Goal: Information Seeking & Learning: Learn about a topic

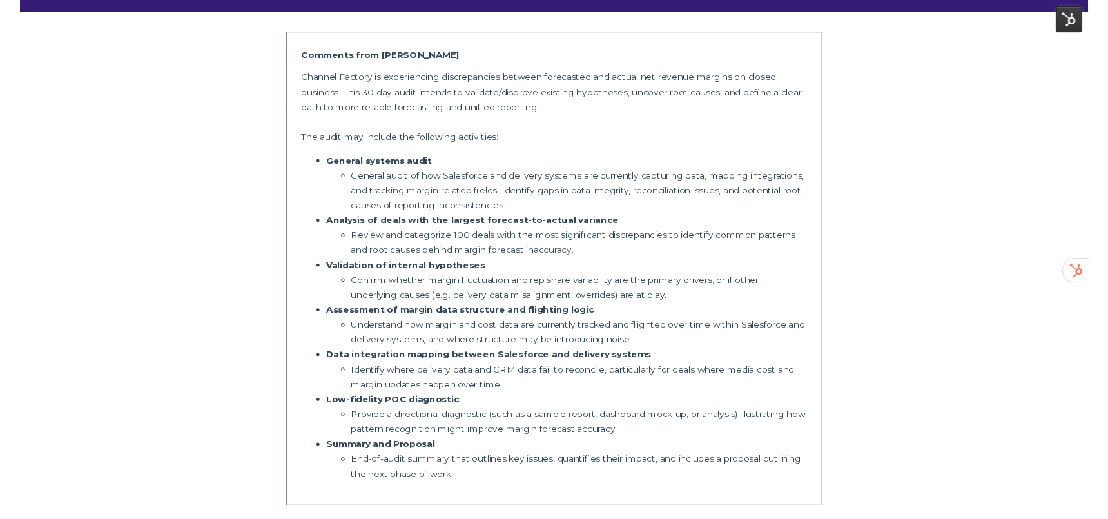
scroll to position [305, 0]
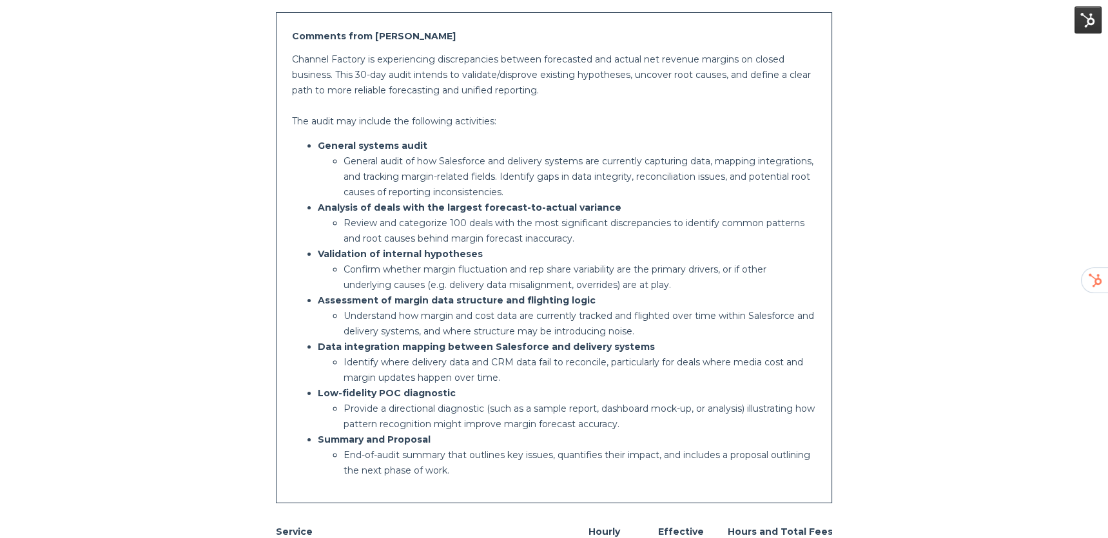
click at [464, 268] on p "Confirm whether margin fluctuation and rep share variability are the primary dr…" at bounding box center [580, 277] width 473 height 31
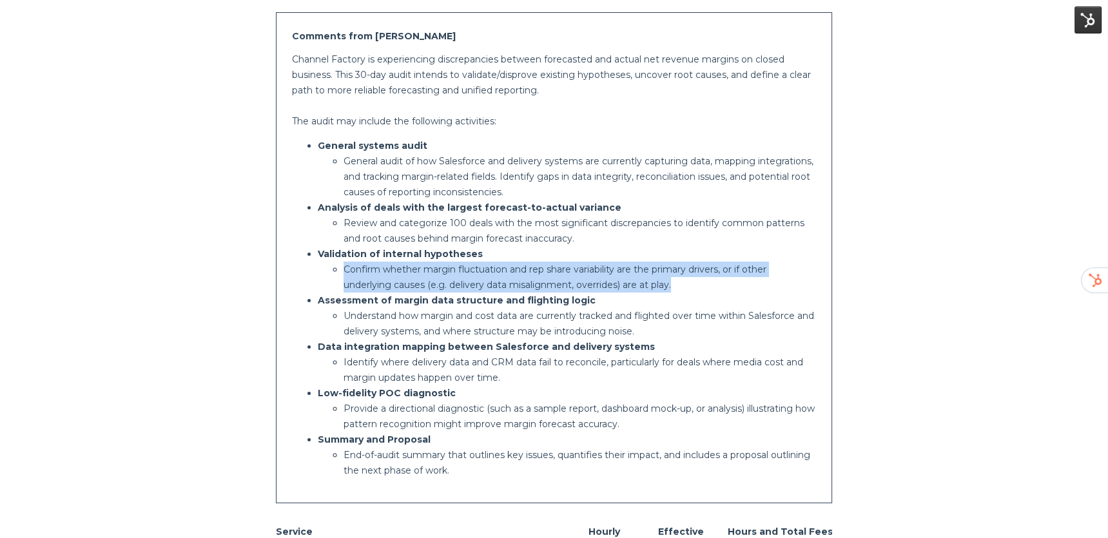
click at [464, 268] on p "Confirm whether margin fluctuation and rep share variability are the primary dr…" at bounding box center [580, 277] width 473 height 31
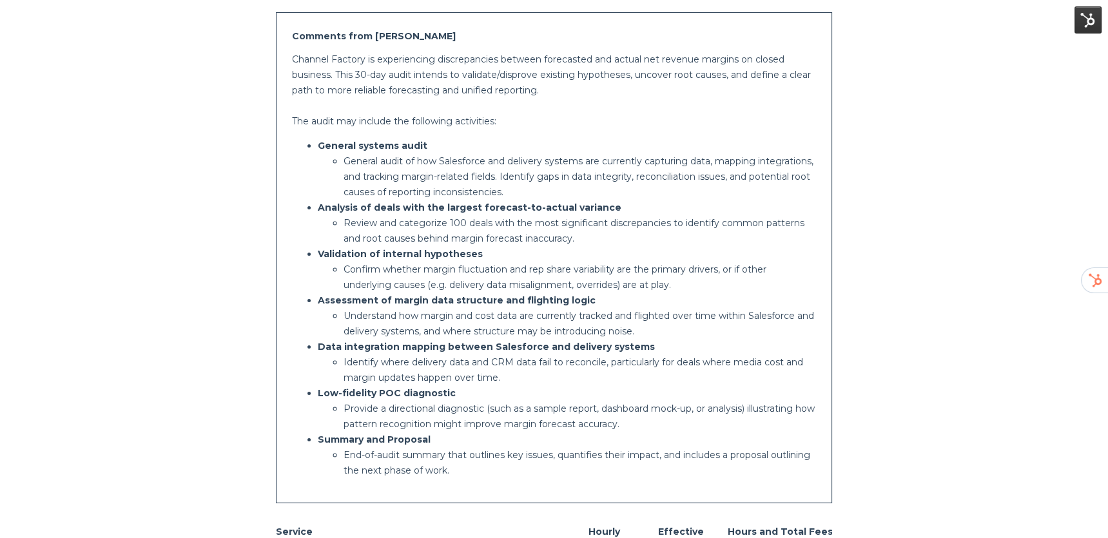
click at [323, 110] on div "Channel Factory is experiencing discrepancies between forecasted and actual net…" at bounding box center [554, 265] width 525 height 427
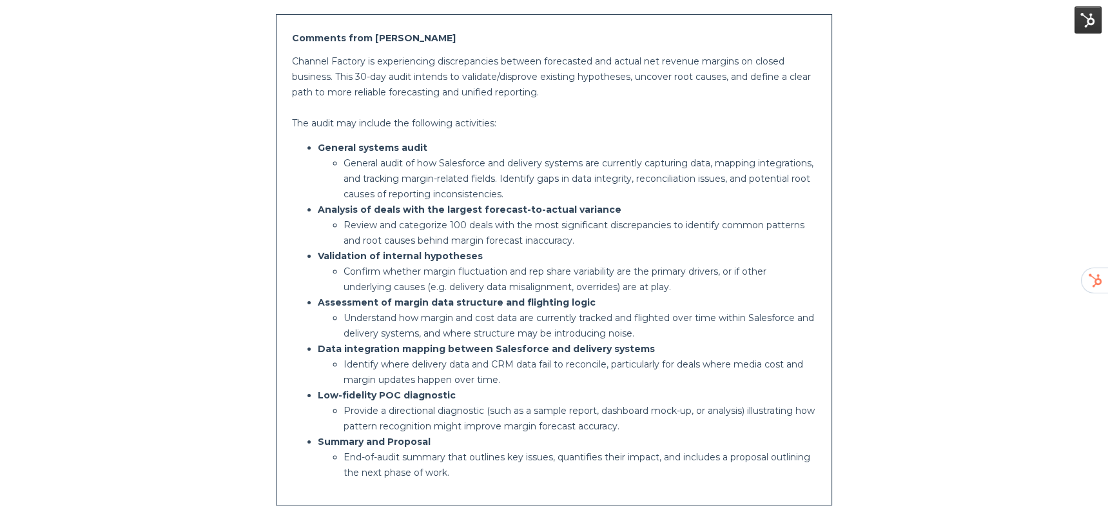
scroll to position [315, 0]
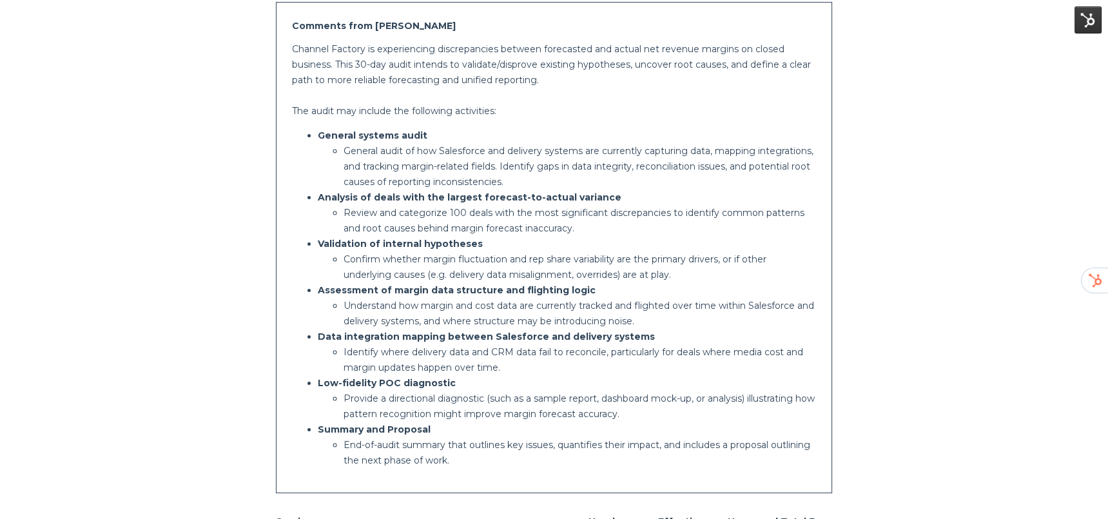
click at [507, 139] on p "General systems audit" at bounding box center [567, 135] width 499 height 15
click at [369, 142] on p "General systems audit" at bounding box center [567, 135] width 499 height 15
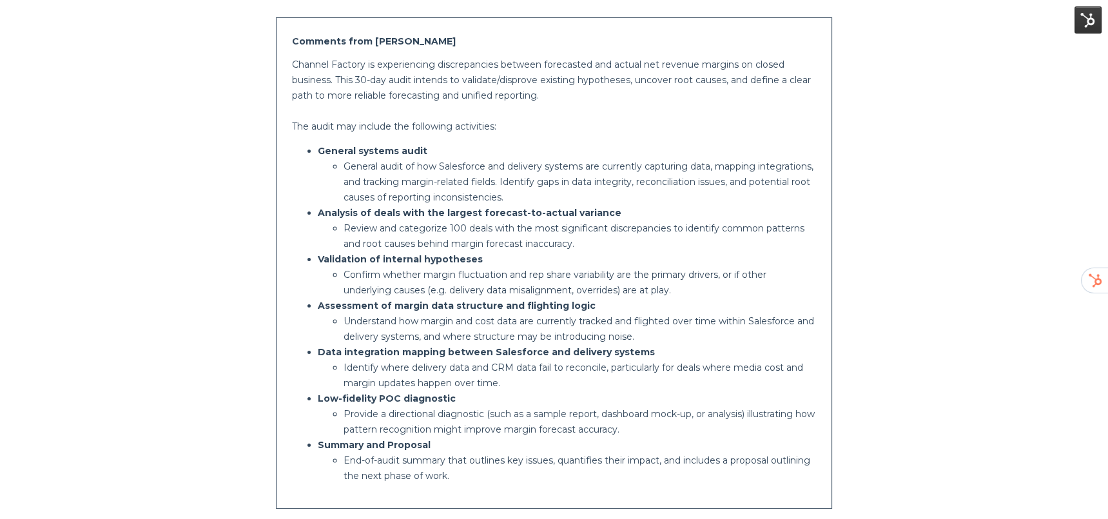
scroll to position [300, 0]
drag, startPoint x: 389, startPoint y: 164, endPoint x: 377, endPoint y: 164, distance: 12.3
click at [387, 165] on p "General audit of how Salesforce and delivery systems are currently capturing da…" at bounding box center [580, 182] width 473 height 46
drag, startPoint x: 338, startPoint y: 152, endPoint x: 413, endPoint y: 166, distance: 76.1
click at [413, 166] on li "General systems audit General audit of how Salesforce and delivery systems are …" at bounding box center [567, 174] width 499 height 62
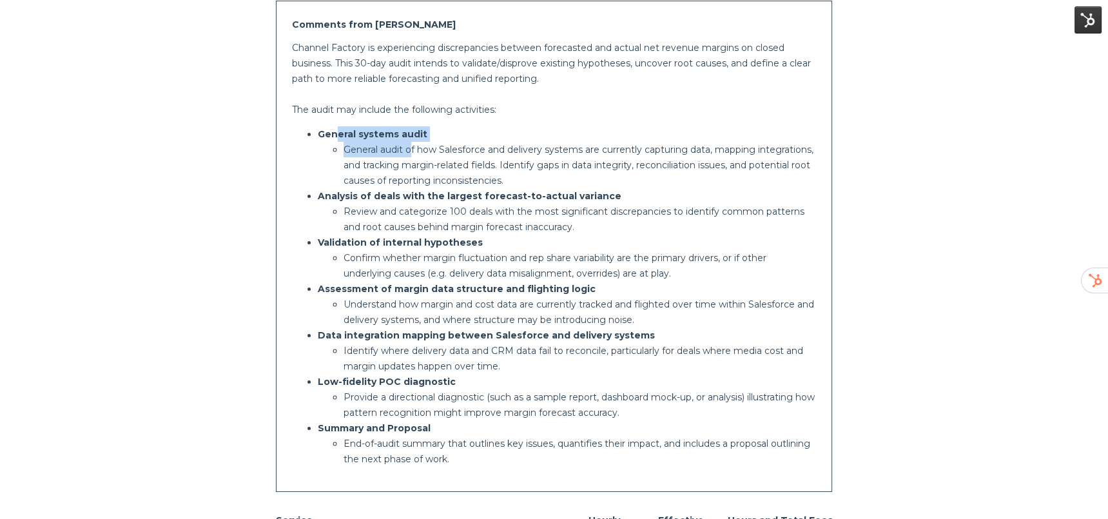
scroll to position [317, 0]
click at [413, 195] on strong "Analysis of deals with the largest forecast-to-actual variance" at bounding box center [470, 196] width 304 height 12
click at [317, 132] on ul "General systems audit General audit of how Salesforce and delivery systems are …" at bounding box center [554, 296] width 525 height 340
drag, startPoint x: 511, startPoint y: 77, endPoint x: 556, endPoint y: 83, distance: 46.1
click at [558, 84] on p "Channel Factory is experiencing discrepancies between forecasted and actual net…" at bounding box center [554, 62] width 525 height 46
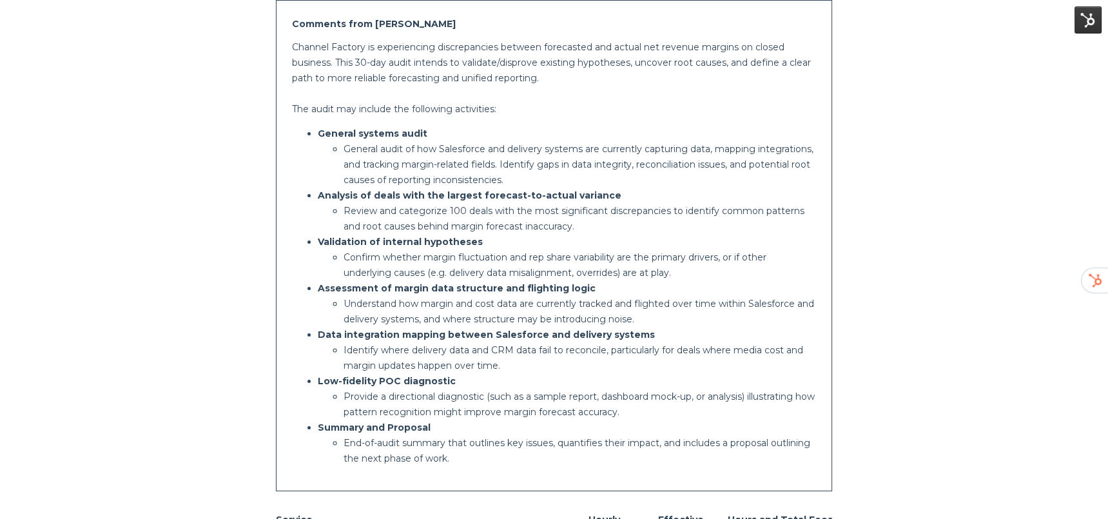
drag, startPoint x: 453, startPoint y: 63, endPoint x: 381, endPoint y: 61, distance: 71.6
click at [453, 63] on p "Channel Factory is experiencing discrepancies between forecasted and actual net…" at bounding box center [554, 62] width 525 height 46
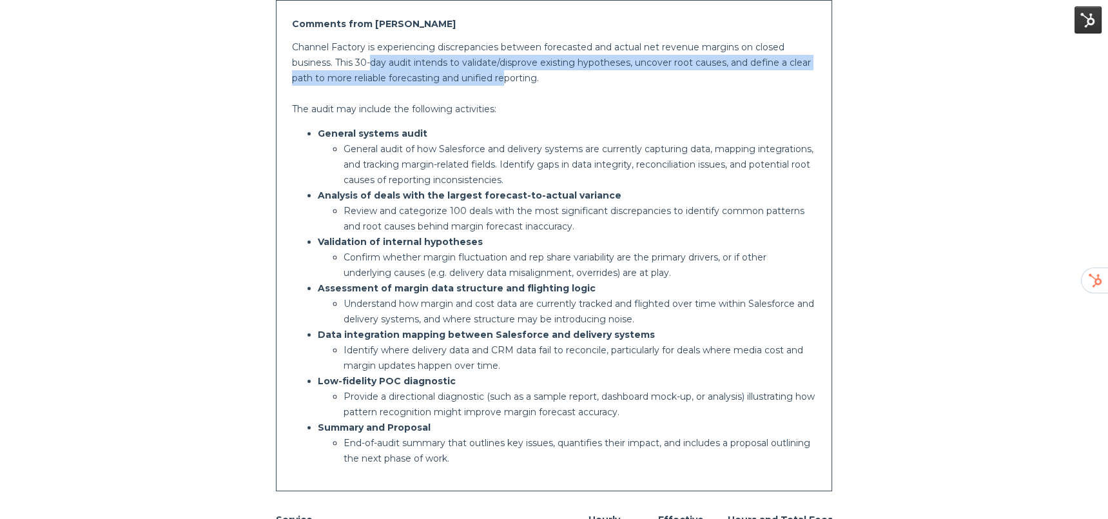
drag, startPoint x: 369, startPoint y: 57, endPoint x: 507, endPoint y: 77, distance: 139.4
click at [507, 77] on p "Channel Factory is experiencing discrepancies between forecasted and actual net…" at bounding box center [554, 62] width 525 height 46
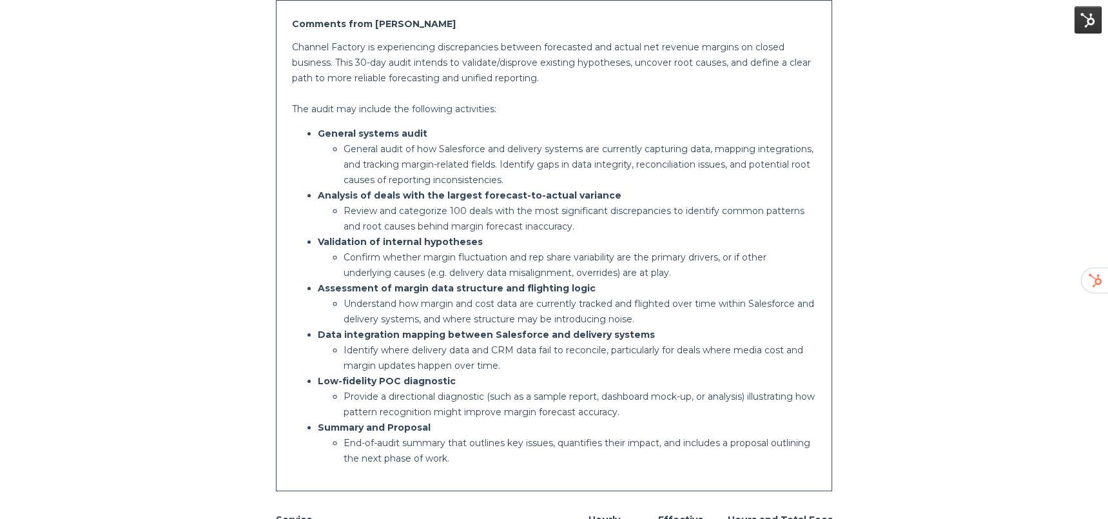
click at [518, 79] on p "Channel Factory is experiencing discrepancies between forecasted and actual net…" at bounding box center [554, 62] width 525 height 46
drag, startPoint x: 551, startPoint y: 80, endPoint x: 388, endPoint y: 81, distance: 162.5
click at [388, 81] on p "Channel Factory is experiencing discrepancies between forecasted and actual net…" at bounding box center [554, 62] width 525 height 46
click at [365, 130] on strong "General systems audit" at bounding box center [373, 134] width 110 height 12
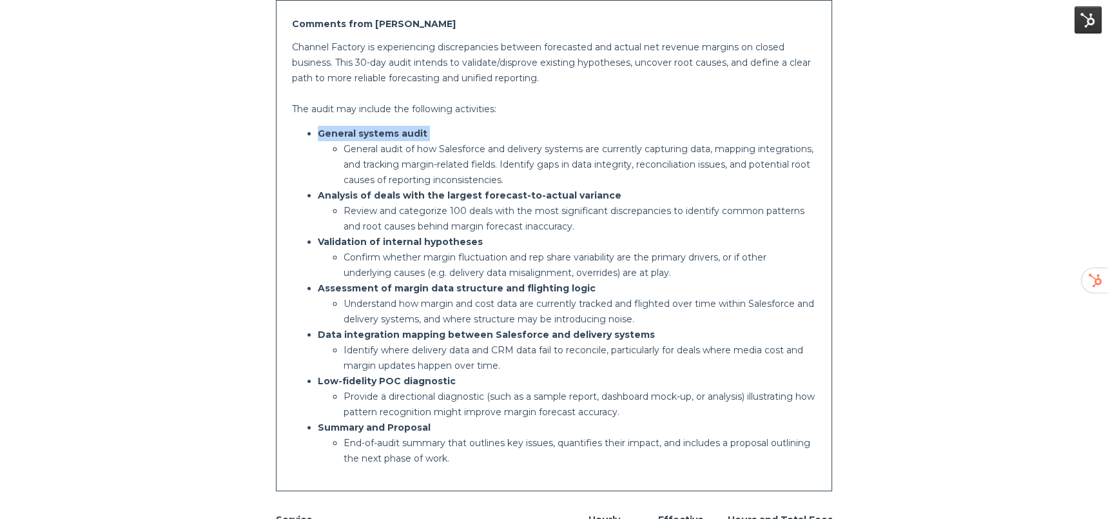
click at [365, 130] on strong "General systems audit" at bounding box center [373, 134] width 110 height 12
click at [404, 147] on p "General audit of how Salesforce and delivery systems are currently capturing da…" at bounding box center [580, 164] width 473 height 46
drag, startPoint x: 647, startPoint y: 147, endPoint x: 729, endPoint y: 146, distance: 81.9
click at [729, 146] on p "General audit of how Salesforce and delivery systems are currently capturing da…" at bounding box center [580, 164] width 473 height 46
click at [740, 148] on p "General audit of how Salesforce and delivery systems are currently capturing da…" at bounding box center [580, 164] width 473 height 46
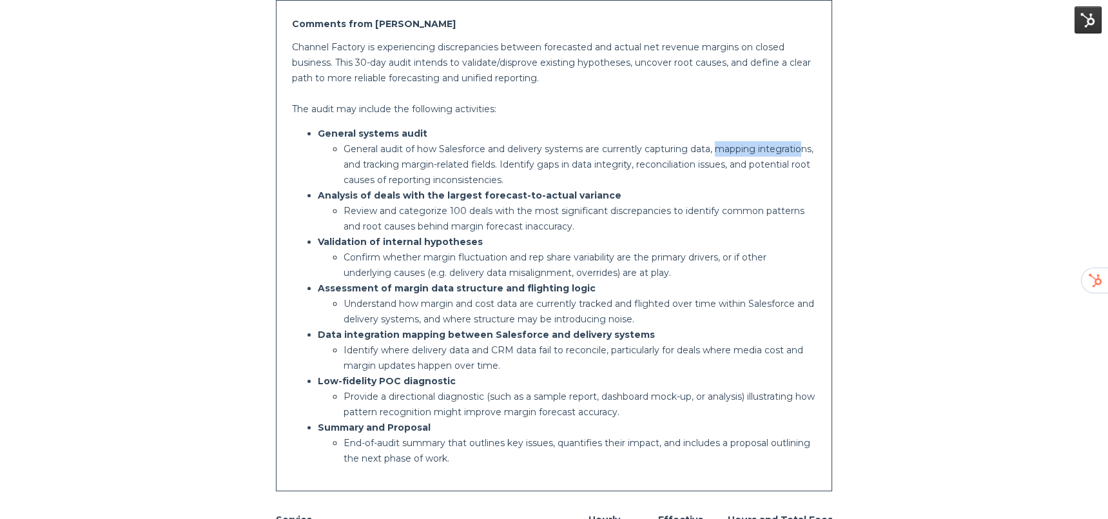
drag, startPoint x: 716, startPoint y: 149, endPoint x: 803, endPoint y: 148, distance: 87.7
click at [803, 148] on p "General audit of how Salesforce and delivery systems are currently capturing da…" at bounding box center [580, 164] width 473 height 46
click at [794, 156] on p "General audit of how Salesforce and delivery systems are currently capturing da…" at bounding box center [580, 164] width 473 height 46
drag, startPoint x: 433, startPoint y: 168, endPoint x: 425, endPoint y: 167, distance: 8.4
click at [430, 168] on p "General audit of how Salesforce and delivery systems are currently capturing da…" at bounding box center [580, 164] width 473 height 46
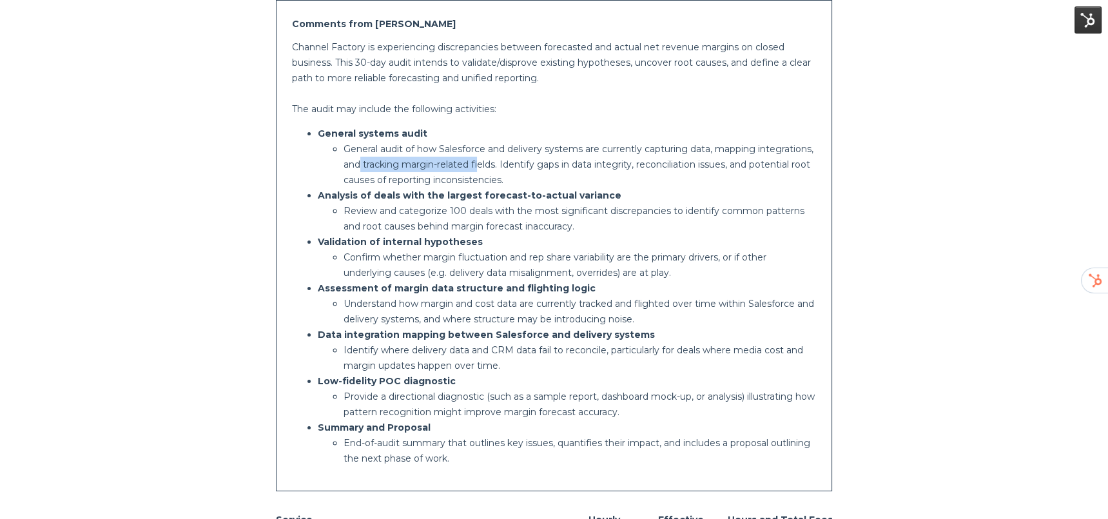
drag, startPoint x: 360, startPoint y: 162, endPoint x: 478, endPoint y: 167, distance: 118.7
click at [479, 164] on p "General audit of how Salesforce and delivery systems are currently capturing da…" at bounding box center [580, 164] width 473 height 46
click at [530, 168] on p "General audit of how Salesforce and delivery systems are currently capturing da…" at bounding box center [580, 164] width 473 height 46
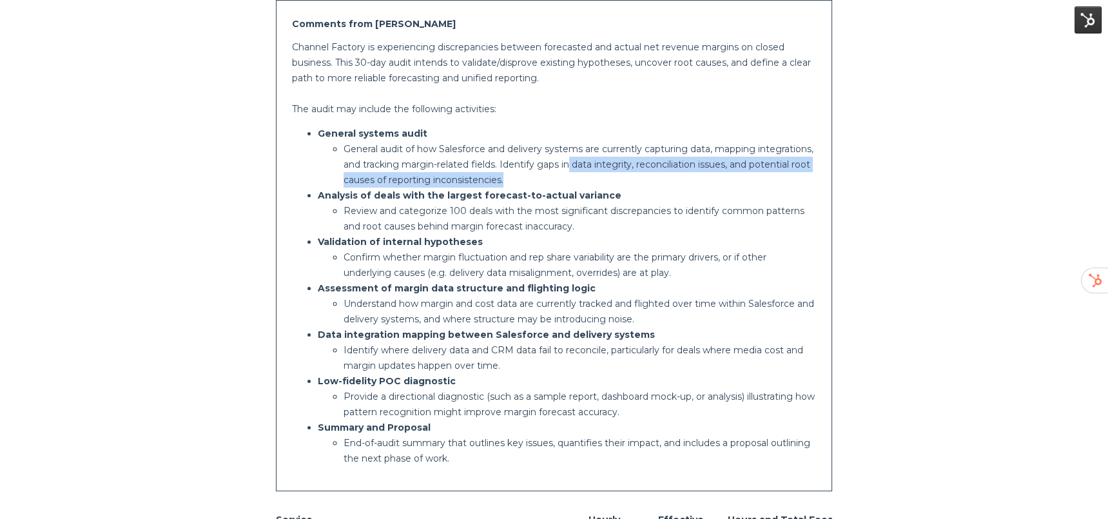
drag, startPoint x: 571, startPoint y: 165, endPoint x: 627, endPoint y: 178, distance: 58.2
click at [627, 178] on p "General audit of how Salesforce and delivery systems are currently capturing da…" at bounding box center [580, 164] width 473 height 46
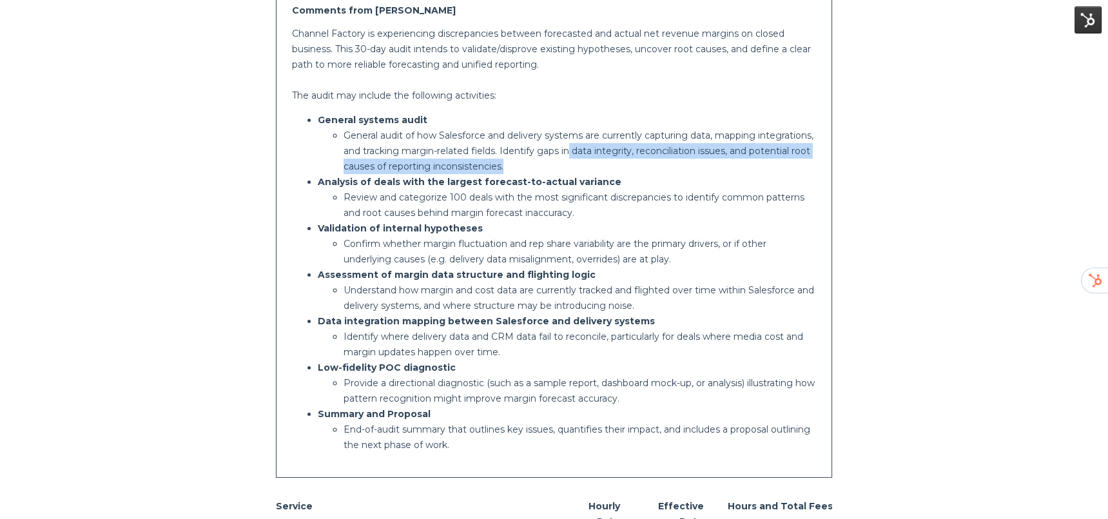
scroll to position [336, 0]
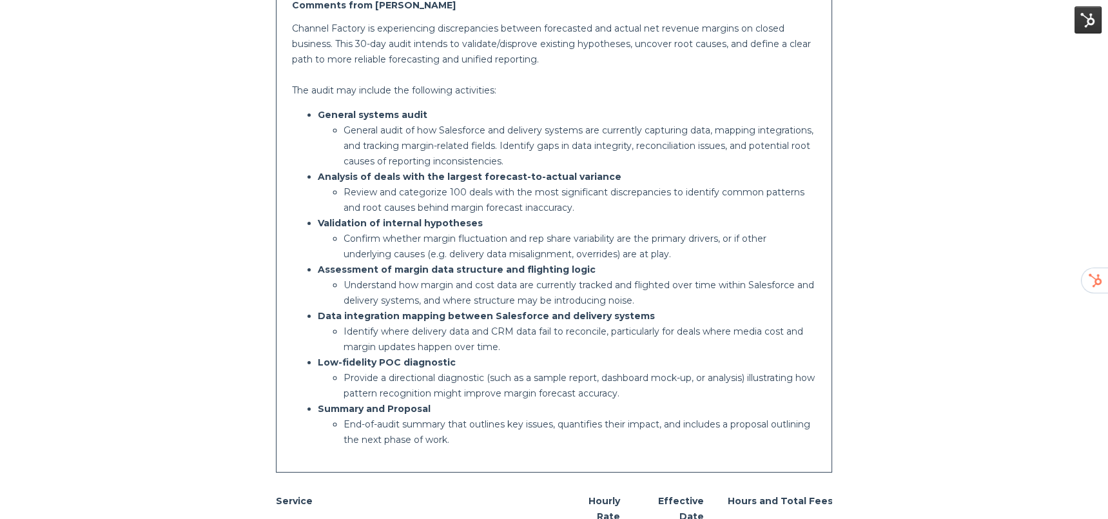
drag, startPoint x: 388, startPoint y: 181, endPoint x: 362, endPoint y: 181, distance: 26.4
click at [384, 181] on strong "Analysis of deals with the largest forecast-to-actual variance" at bounding box center [470, 177] width 304 height 12
click at [317, 175] on ul "General systems audit General audit of how Salesforce and delivery systems are …" at bounding box center [554, 277] width 525 height 340
drag, startPoint x: 313, startPoint y: 175, endPoint x: 605, endPoint y: 175, distance: 291.5
click at [605, 175] on li "Analysis of deals with the largest forecast-to-actual variance Review and categ…" at bounding box center [567, 192] width 499 height 46
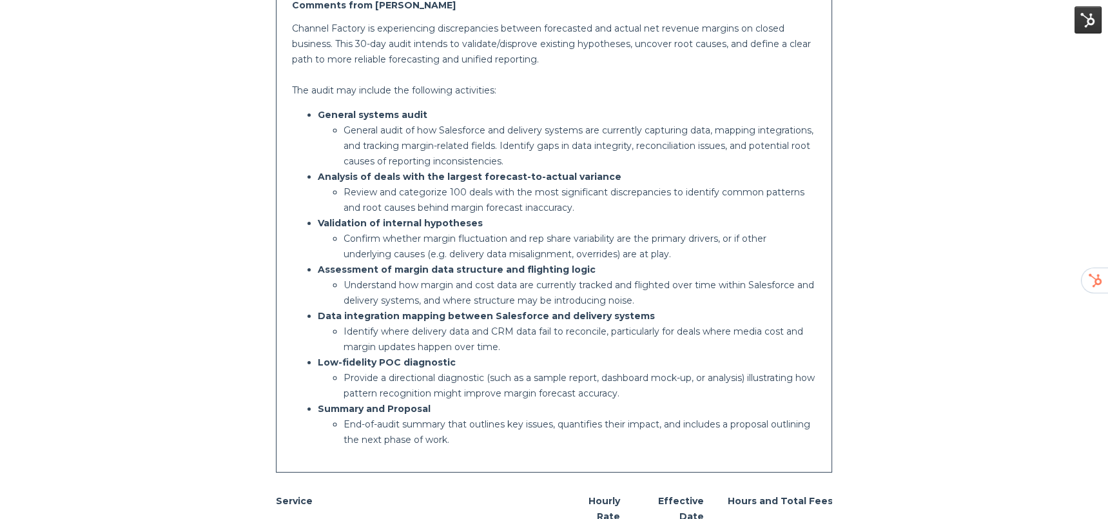
click at [441, 226] on strong "Validation of internal hypotheses" at bounding box center [400, 223] width 165 height 12
click at [440, 226] on strong "Validation of internal hypotheses" at bounding box center [400, 223] width 165 height 12
drag, startPoint x: 383, startPoint y: 245, endPoint x: 368, endPoint y: 246, distance: 15.5
click at [382, 245] on p "Confirm whether margin fluctuation and rep share variability are the primary dr…" at bounding box center [580, 246] width 473 height 31
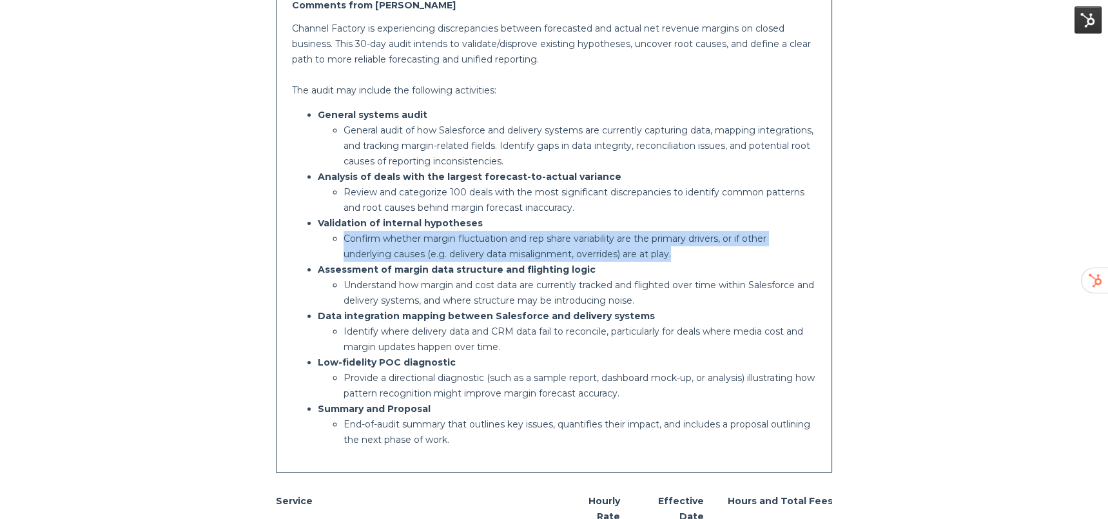
drag, startPoint x: 344, startPoint y: 239, endPoint x: 677, endPoint y: 250, distance: 333.6
click at [677, 250] on p "Confirm whether margin fluctuation and rep share variability are the primary dr…" at bounding box center [580, 246] width 473 height 31
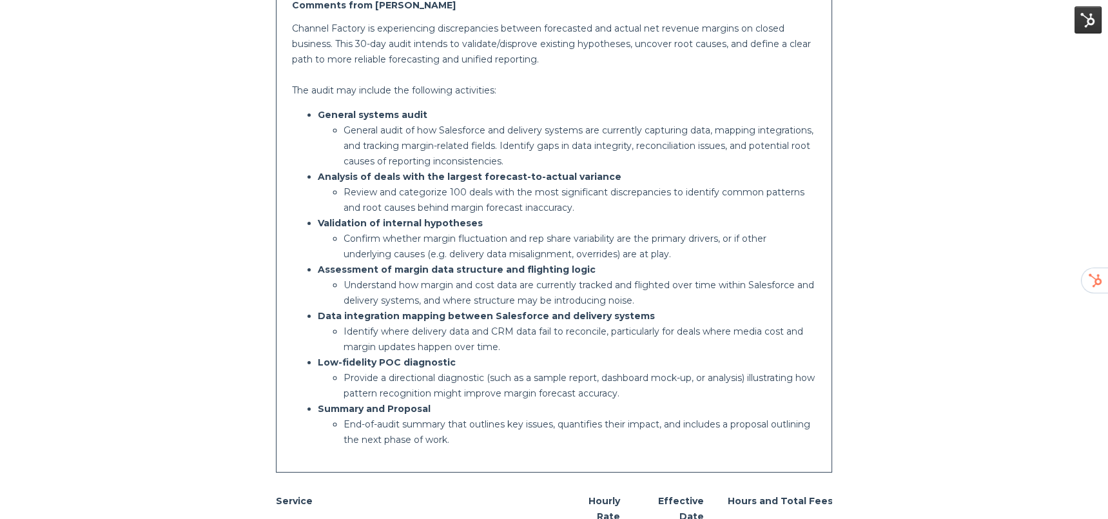
click at [512, 266] on strong "Assessment of margin data structure and flighting logic" at bounding box center [457, 270] width 278 height 12
drag, startPoint x: 400, startPoint y: 268, endPoint x: 572, endPoint y: 271, distance: 171.6
click at [557, 270] on strong "Assessment of margin data structure and flighting logic" at bounding box center [457, 270] width 278 height 12
click at [575, 271] on strong "Assessment of margin data structure and flighting logic" at bounding box center [457, 270] width 278 height 12
click at [478, 319] on strong "Data integration mapping between Salesforce and delivery systems" at bounding box center [486, 316] width 337 height 12
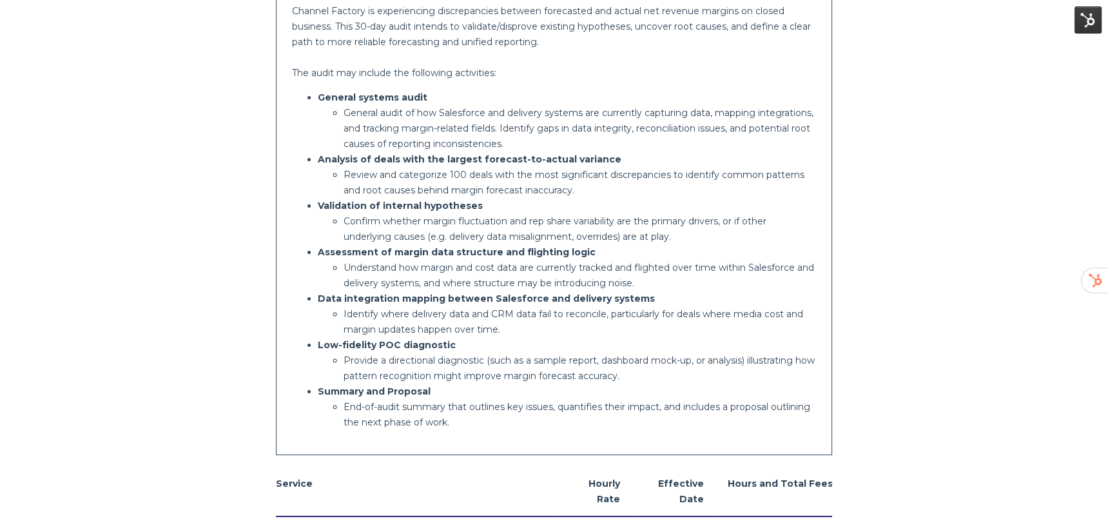
scroll to position [363, 0]
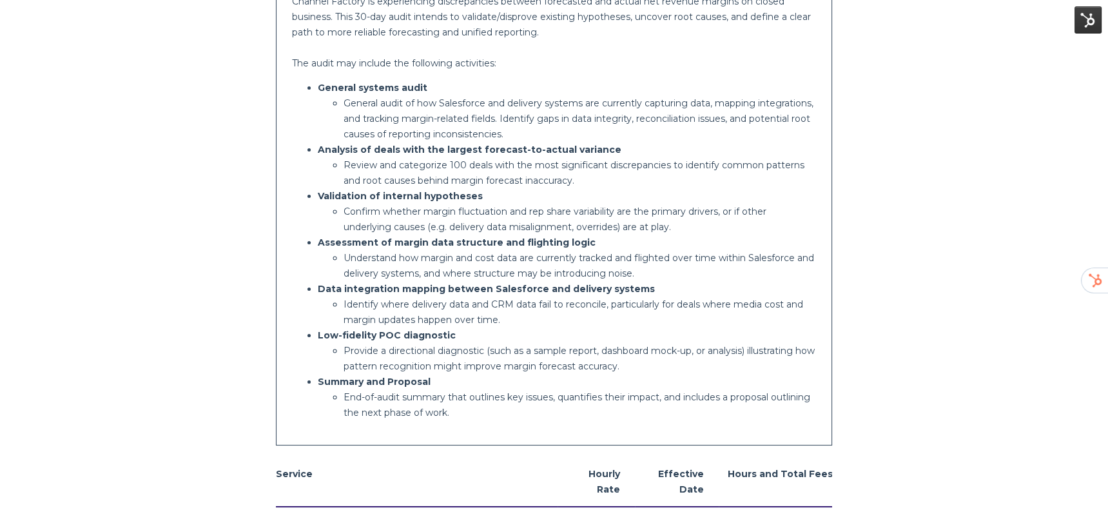
click at [399, 322] on p "Identify where delivery data and CRM data fail to reconcile, particularly for d…" at bounding box center [580, 312] width 473 height 31
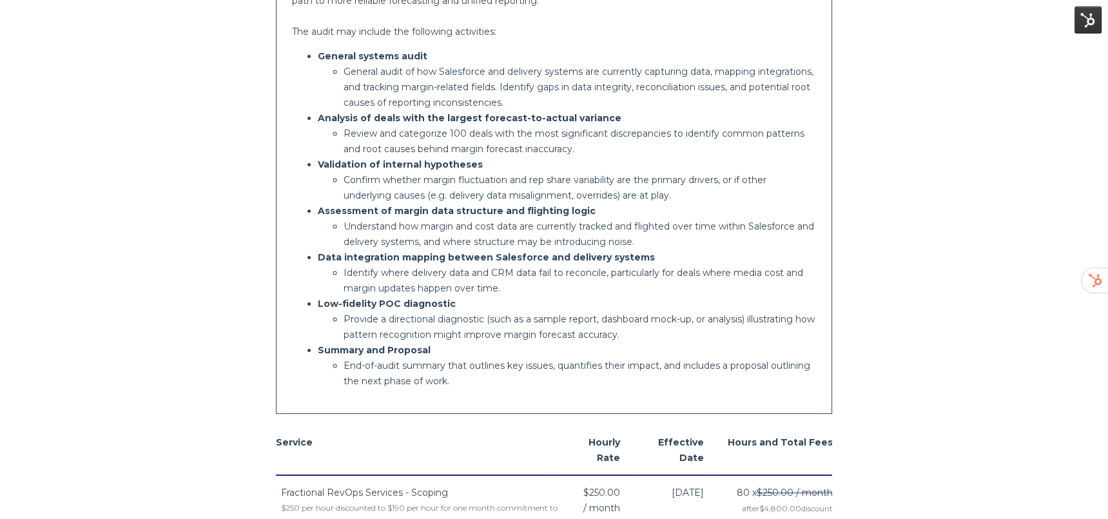
scroll to position [396, 0]
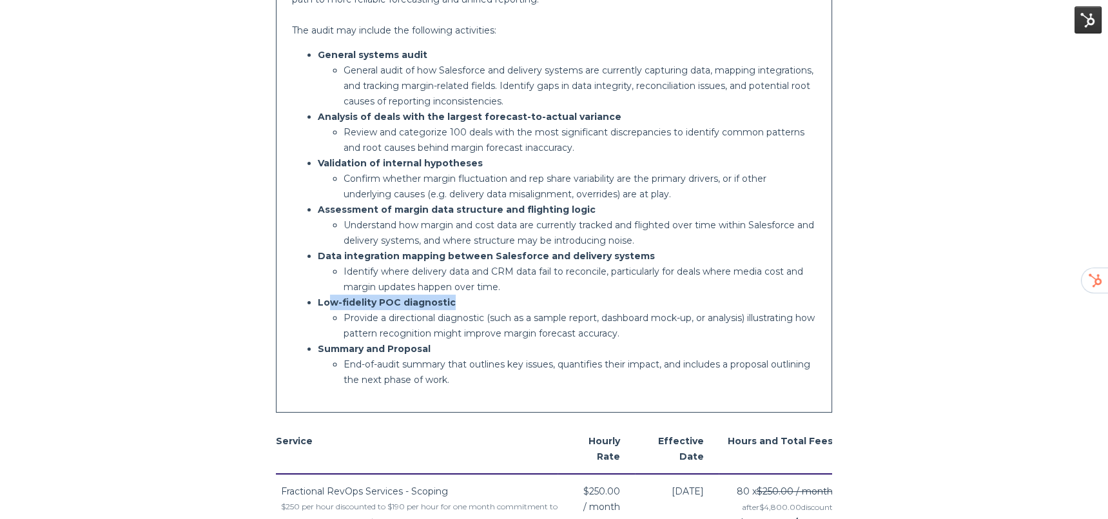
drag, startPoint x: 330, startPoint y: 304, endPoint x: 474, endPoint y: 311, distance: 143.9
click at [449, 309] on p "Low-fidelity POC diagnostic" at bounding box center [567, 302] width 499 height 15
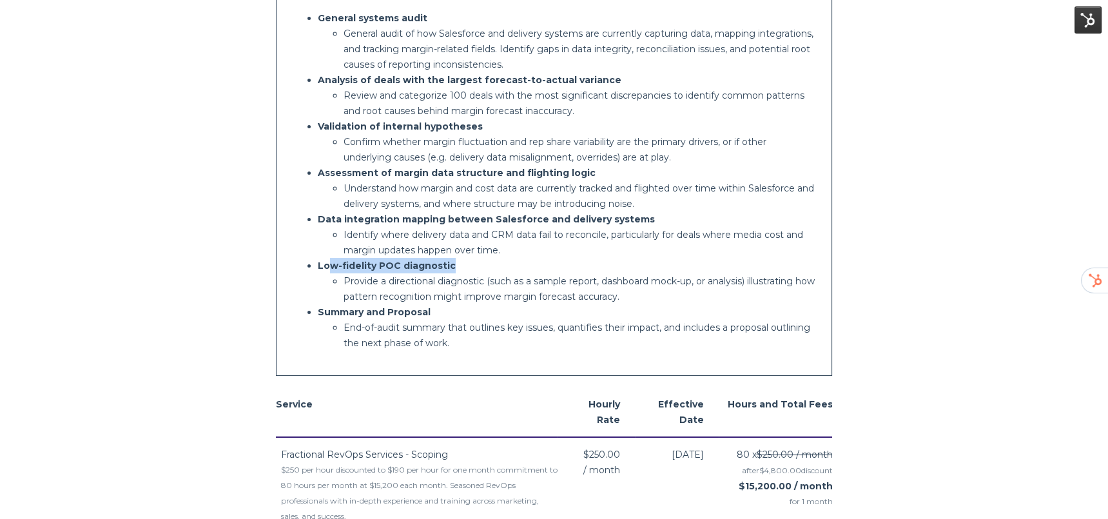
scroll to position [435, 0]
click at [463, 343] on p "End-of-audit summary that outlines key issues, quantifies their impact, and inc…" at bounding box center [580, 333] width 473 height 31
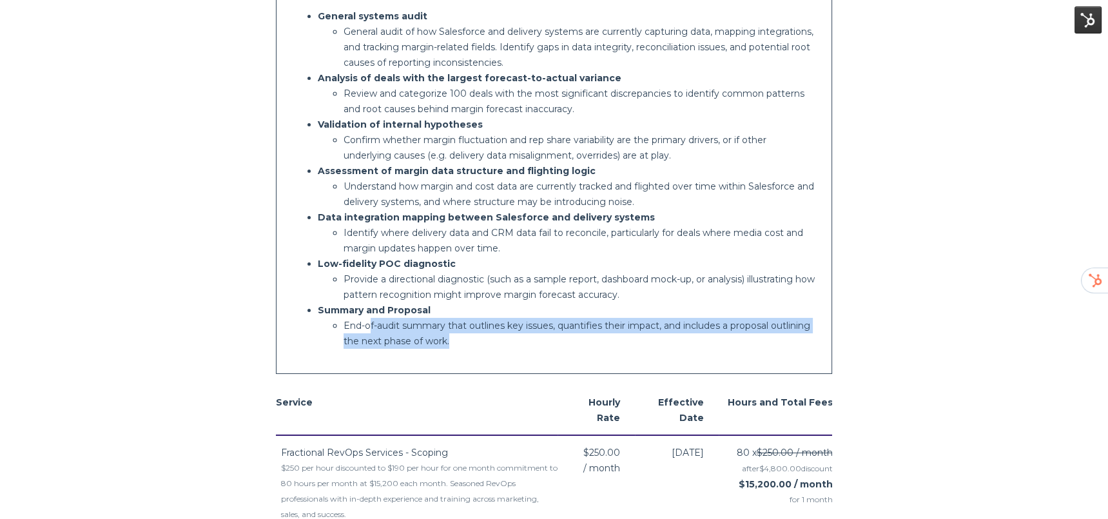
drag, startPoint x: 469, startPoint y: 345, endPoint x: 368, endPoint y: 324, distance: 102.7
click at [368, 324] on p "End-of-audit summary that outlines key issues, quantifies their impact, and inc…" at bounding box center [580, 333] width 473 height 31
click at [558, 327] on p "End-of-audit summary that outlines key issues, quantifies their impact, and inc…" at bounding box center [580, 333] width 473 height 31
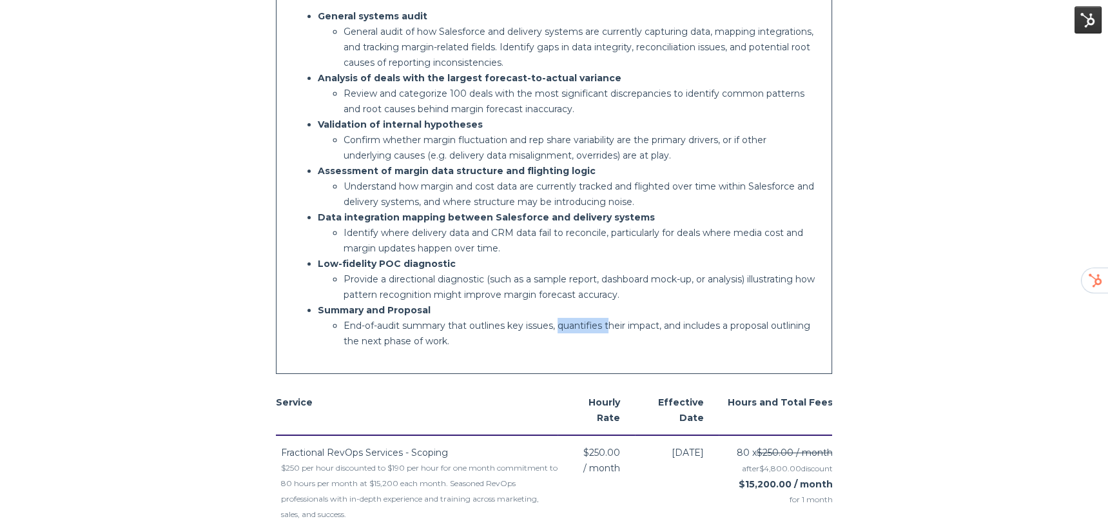
scroll to position [436, 0]
drag, startPoint x: 557, startPoint y: 324, endPoint x: 660, endPoint y: 325, distance: 102.5
click at [660, 325] on p "End-of-audit summary that outlines key issues, quantifies their impact, and inc…" at bounding box center [580, 332] width 473 height 31
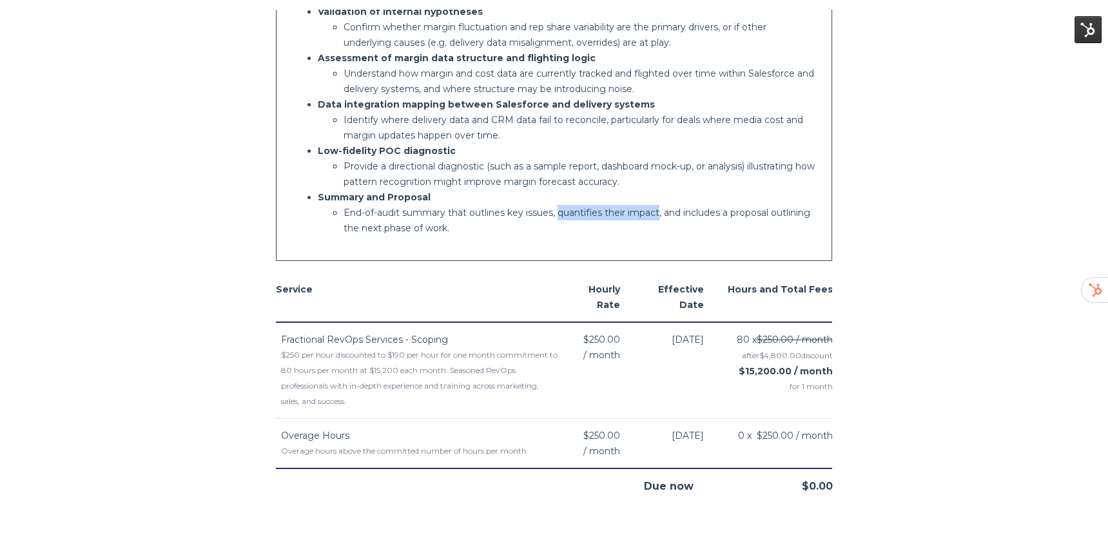
scroll to position [585, 0]
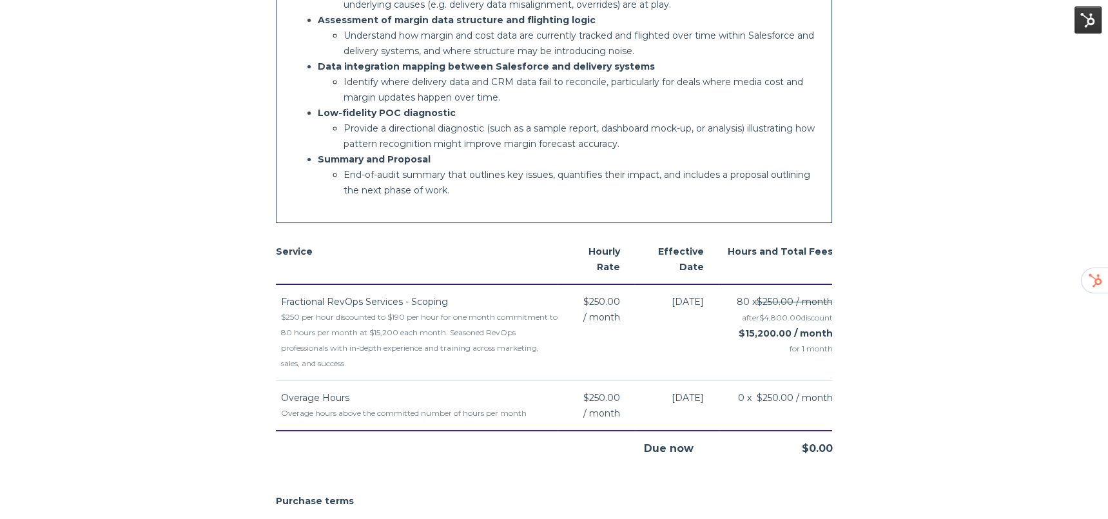
click at [620, 317] on span "/ month" at bounding box center [601, 317] width 37 height 15
click at [851, 342] on body "Channel Factory - Fractional RevOps - Audit Channel Factory [STREET_ADDRESS][PE…" at bounding box center [554, 402] width 1108 height 1974
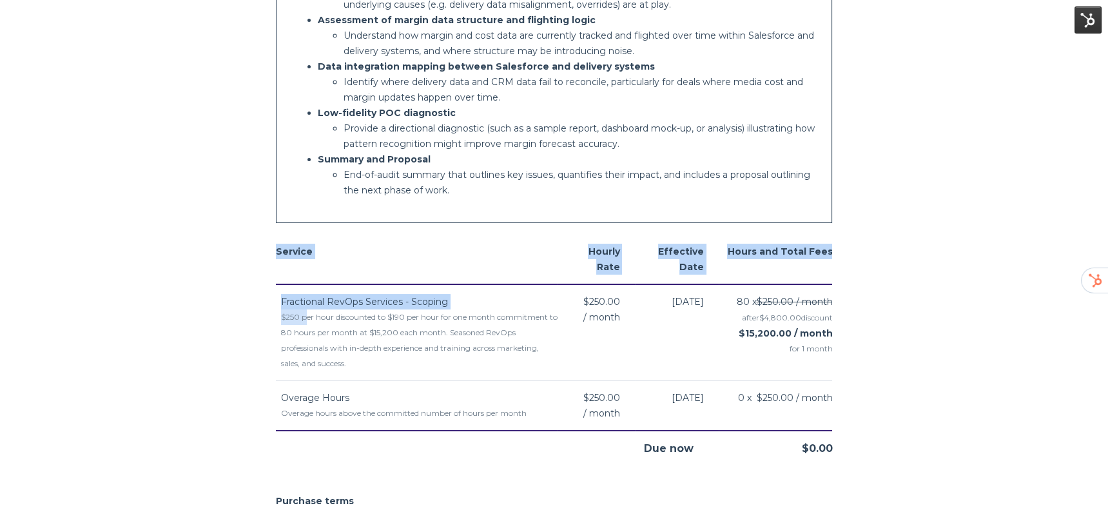
drag, startPoint x: 823, startPoint y: 353, endPoint x: 318, endPoint y: 320, distance: 506.6
click at [310, 320] on body "Channel Factory - Fractional RevOps - Audit Channel Factory [STREET_ADDRESS][PE…" at bounding box center [554, 402] width 1108 height 1974
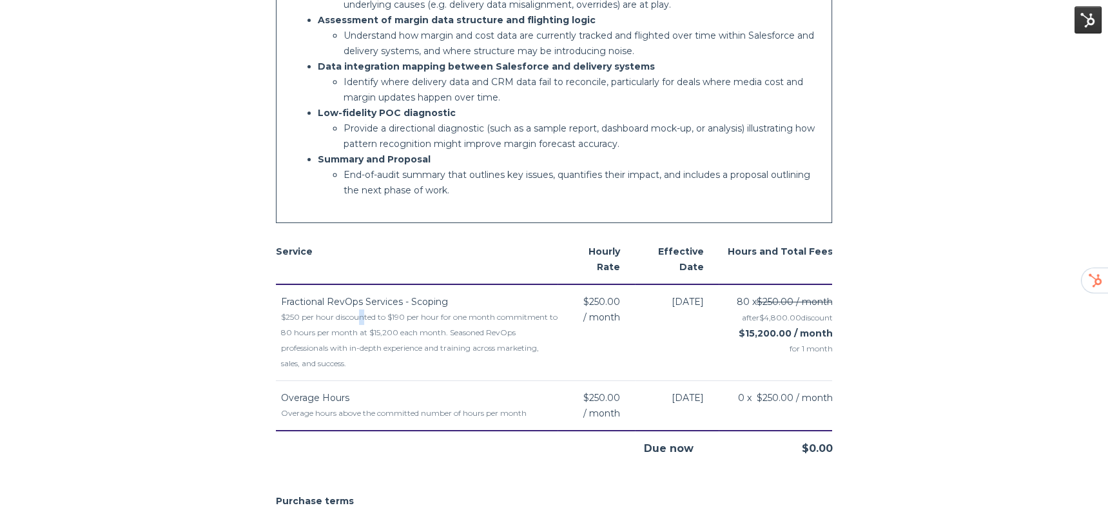
drag, startPoint x: 368, startPoint y: 321, endPoint x: 358, endPoint y: 320, distance: 10.4
click at [362, 320] on div "$250 per hour discounted to $190 per hour for one month commitment to 80 hours …" at bounding box center [419, 341] width 277 height 62
drag, startPoint x: 286, startPoint y: 298, endPoint x: 814, endPoint y: 340, distance: 529.8
click at [814, 340] on tr "Fractional RevOps Services - Scoping $250 per hour discounted to $190 per hour …" at bounding box center [554, 332] width 557 height 97
click at [851, 344] on body "Channel Factory - Fractional RevOps - Audit Channel Factory [STREET_ADDRESS][PE…" at bounding box center [554, 402] width 1108 height 1974
